Goal: Transaction & Acquisition: Download file/media

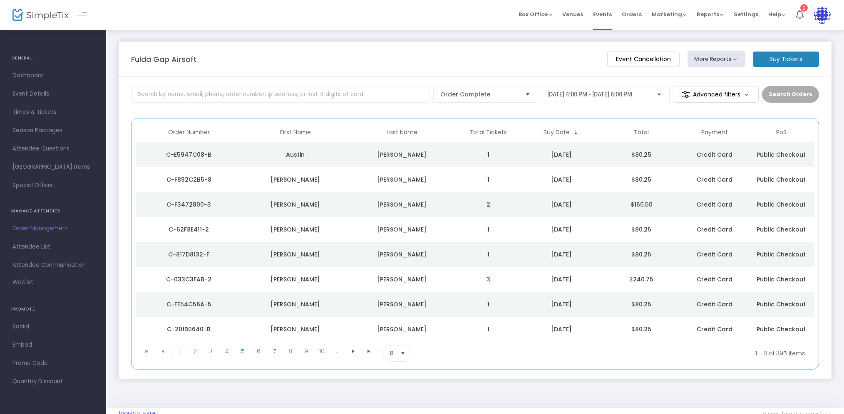
click at [722, 57] on button "More Reports" at bounding box center [715, 59] width 57 height 17
click at [742, 94] on li "Export Sales Report" at bounding box center [731, 95] width 87 height 16
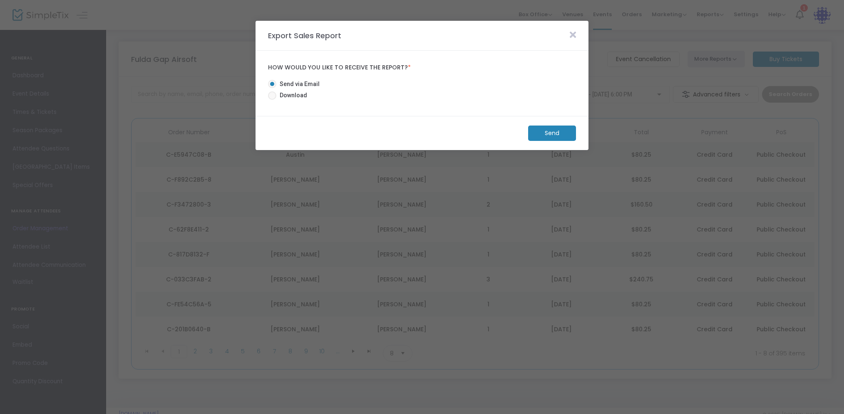
click at [291, 95] on span "Download" at bounding box center [291, 95] width 31 height 9
click at [272, 100] on input "Download" at bounding box center [272, 100] width 0 height 0
radio input "true"
click at [545, 132] on m-button "Download" at bounding box center [545, 133] width 62 height 15
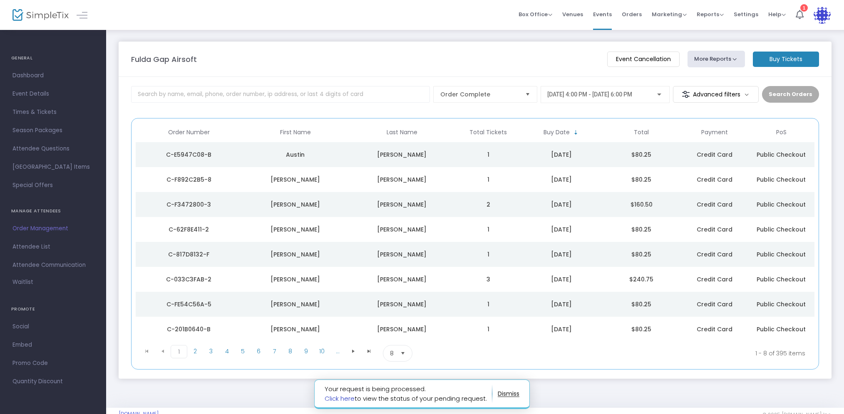
click at [348, 399] on link "Click here" at bounding box center [340, 398] width 30 height 9
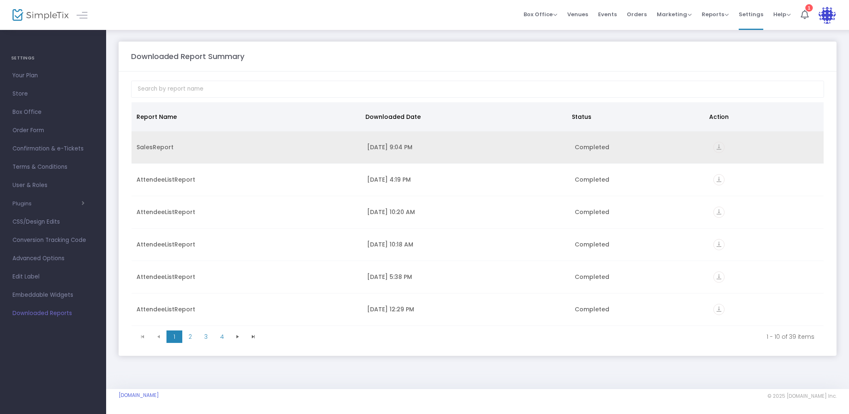
click at [714, 148] on icon "vertical_align_bottom" at bounding box center [718, 147] width 11 height 11
